Goal: Information Seeking & Learning: Learn about a topic

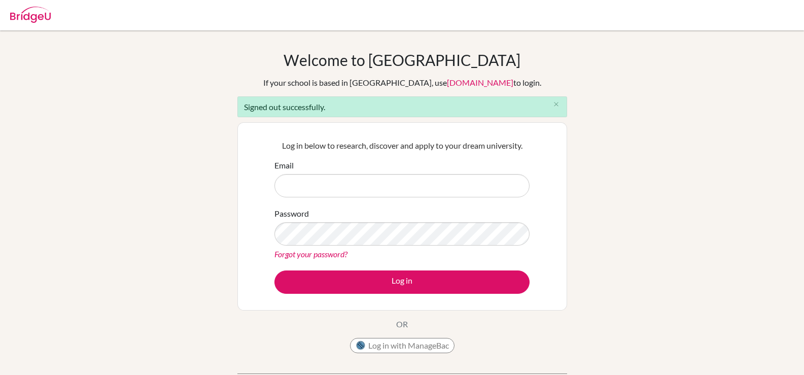
type input "[EMAIL_ADDRESS][DOMAIN_NAME]"
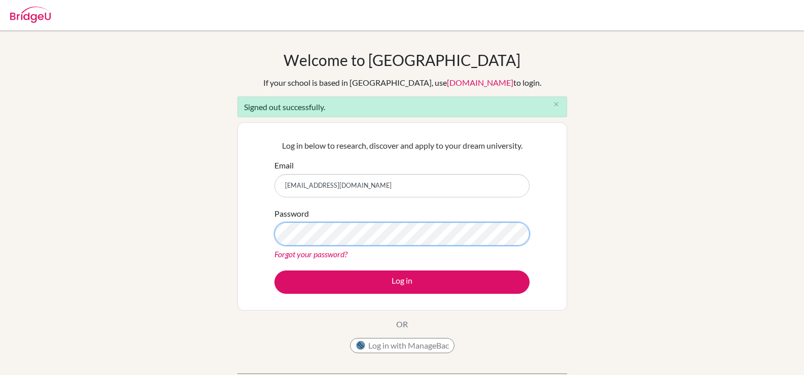
click at [274, 270] on button "Log in" at bounding box center [401, 281] width 255 height 23
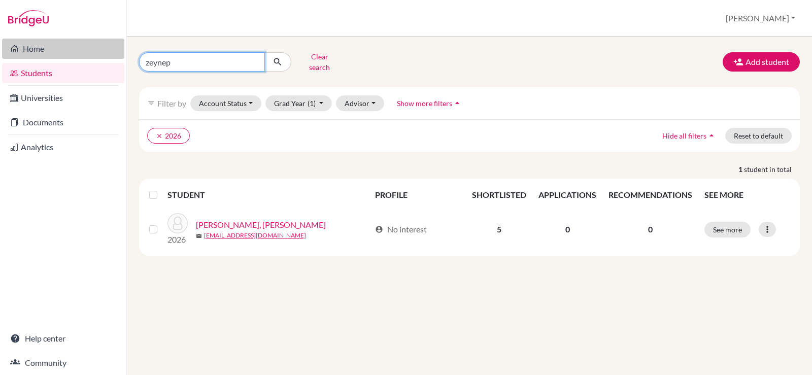
drag, startPoint x: 209, startPoint y: 56, endPoint x: 113, endPoint y: 46, distance: 96.5
click at [113, 46] on div "Home Students Universities Documents Analytics Help center Community Students o…" at bounding box center [406, 187] width 812 height 375
type input "ahmed"
click button "submit" at bounding box center [277, 61] width 27 height 19
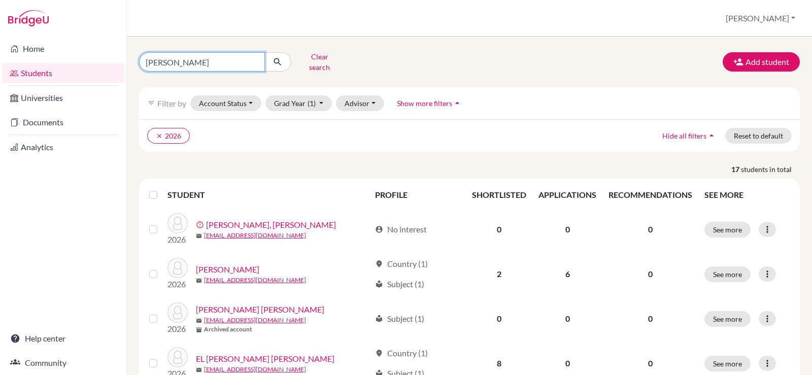
click at [201, 61] on input "ahmed" at bounding box center [202, 61] width 126 height 19
type input "dlby"
click button "submit" at bounding box center [277, 61] width 27 height 19
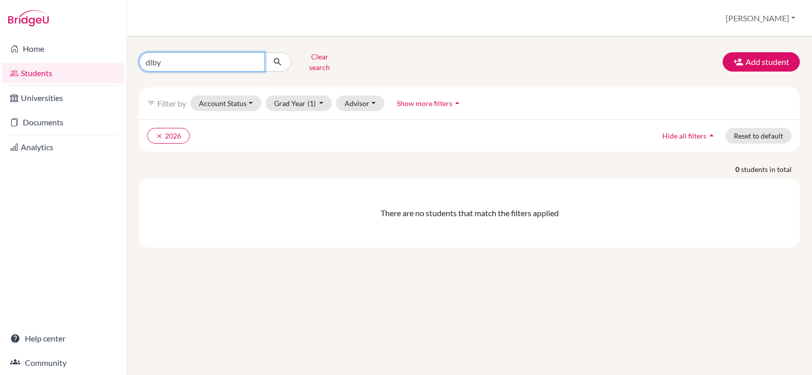
click at [202, 59] on input "dlby" at bounding box center [202, 61] width 126 height 19
type input "d"
type input "edlbi"
click button "submit" at bounding box center [277, 61] width 27 height 19
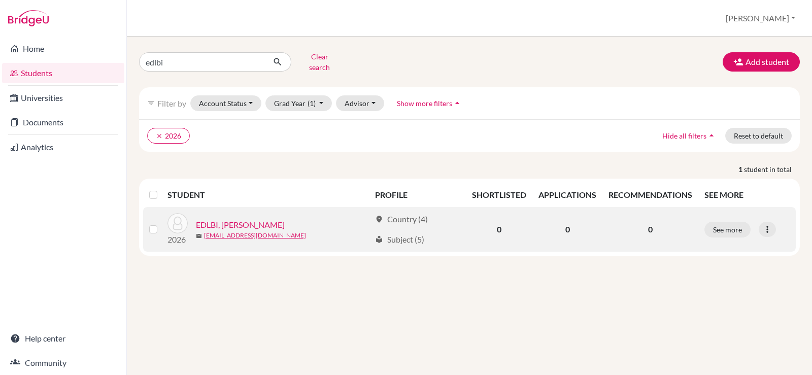
click at [242, 219] on link "EDLBI, Ahmad Mohamed" at bounding box center [240, 225] width 89 height 12
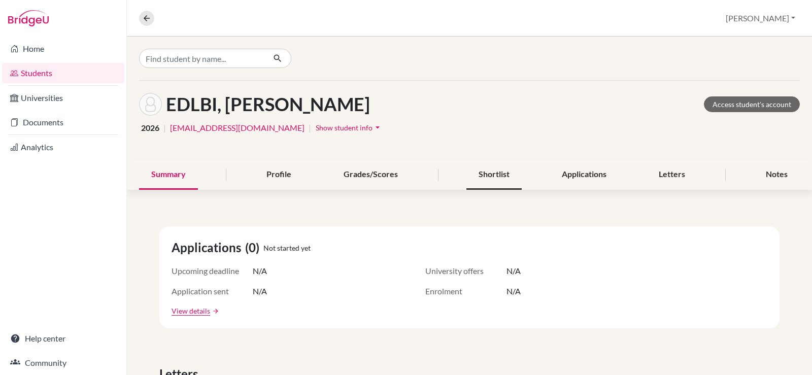
click at [502, 178] on div "Shortlist" at bounding box center [493, 175] width 55 height 30
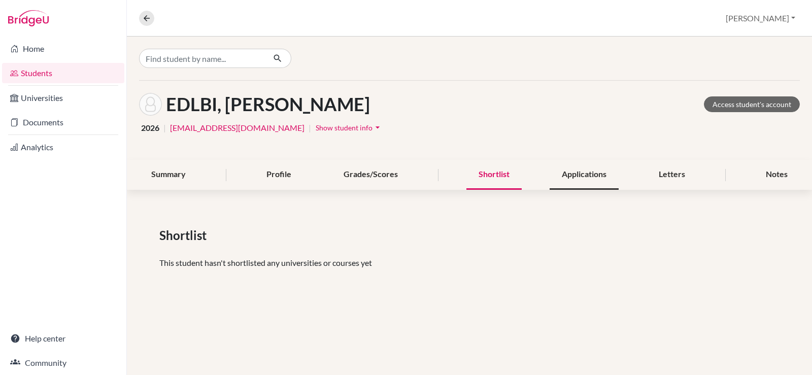
click at [578, 176] on div "Applications" at bounding box center [583, 175] width 69 height 30
drag, startPoint x: 506, startPoint y: 171, endPoint x: 568, endPoint y: 159, distance: 63.0
click at [507, 171] on div "Shortlist" at bounding box center [493, 175] width 55 height 30
click at [568, 244] on div "Shortlist" at bounding box center [469, 235] width 620 height 18
click at [503, 178] on div "Shortlist" at bounding box center [493, 175] width 55 height 30
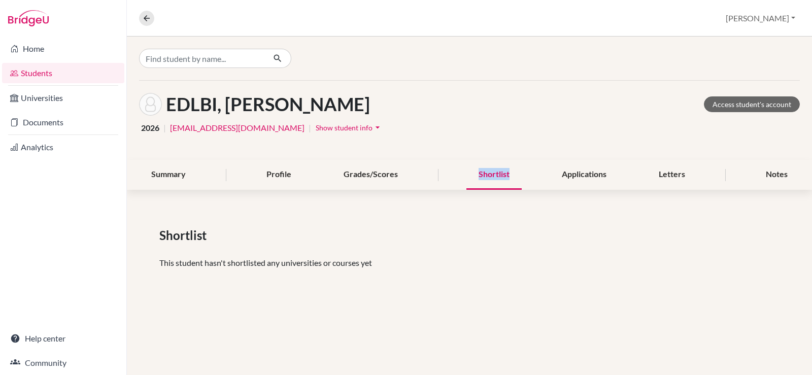
click at [502, 178] on div "Shortlist" at bounding box center [493, 175] width 55 height 30
click at [501, 178] on div "Shortlist" at bounding box center [493, 175] width 55 height 30
click at [784, 19] on button "Christine" at bounding box center [760, 18] width 79 height 19
click at [750, 85] on button "Log out" at bounding box center [730, 83] width 80 height 16
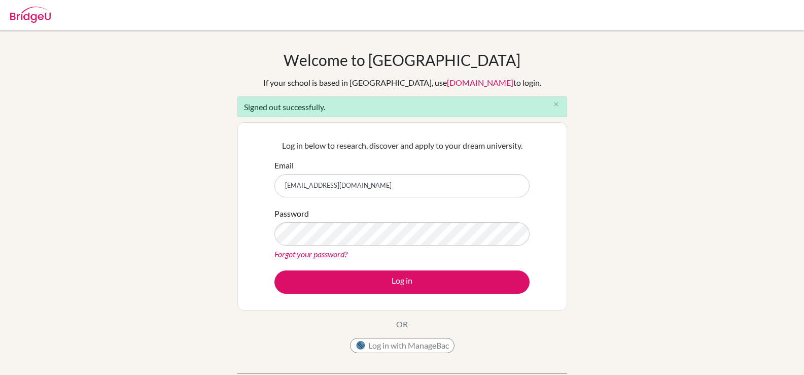
type input "[EMAIL_ADDRESS][DOMAIN_NAME]"
click at [274, 270] on button "Log in" at bounding box center [401, 281] width 255 height 23
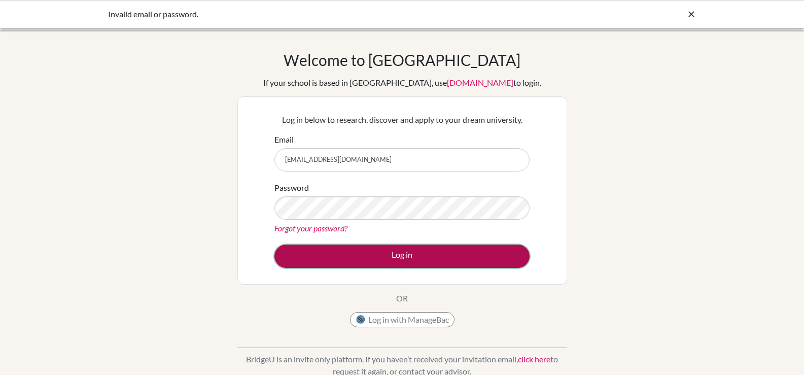
click at [340, 259] on button "Log in" at bounding box center [401, 255] width 255 height 23
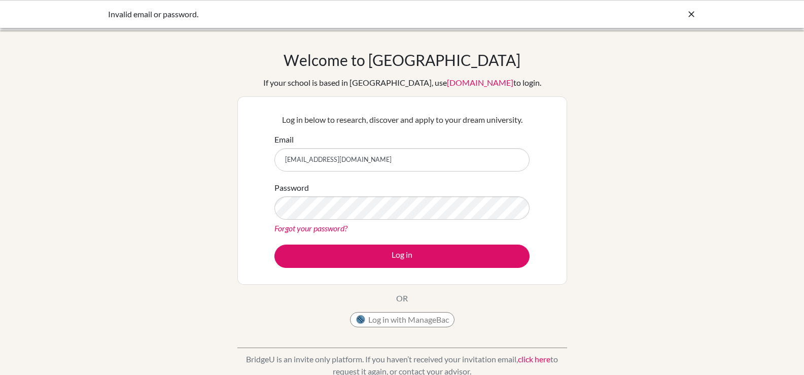
type input "[EMAIL_ADDRESS][DOMAIN_NAME]"
click at [274, 244] on button "Log in" at bounding box center [401, 255] width 255 height 23
drag, startPoint x: 308, startPoint y: 157, endPoint x: 263, endPoint y: 158, distance: 45.2
click at [263, 158] on div "Log in below to research, discover and apply to your dream university. Email [E…" at bounding box center [402, 190] width 330 height 188
drag, startPoint x: 290, startPoint y: 160, endPoint x: 270, endPoint y: 160, distance: 19.3
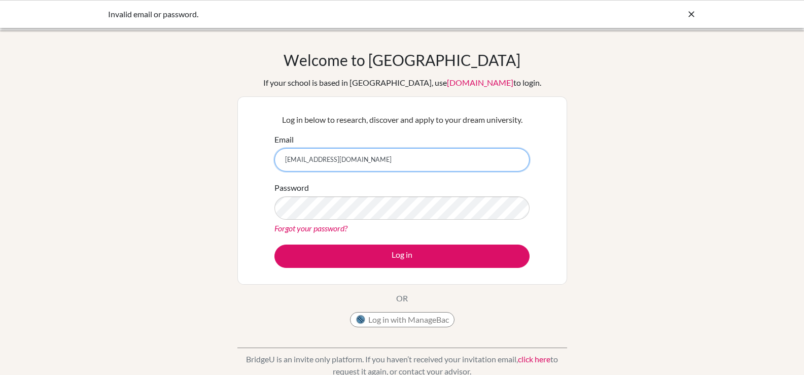
click at [270, 160] on div "Log in below to research, discover and apply to your dream university. Email [E…" at bounding box center [402, 190] width 268 height 167
click at [290, 162] on input "[EMAIL_ADDRESS][DOMAIN_NAME]" at bounding box center [401, 159] width 255 height 23
type input "[EMAIL_ADDRESS][DOMAIN_NAME]"
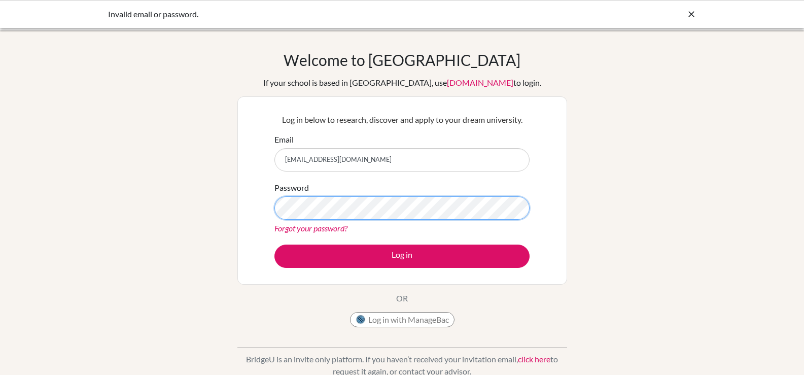
click at [274, 244] on button "Log in" at bounding box center [401, 255] width 255 height 23
